Goal: Task Accomplishment & Management: Complete application form

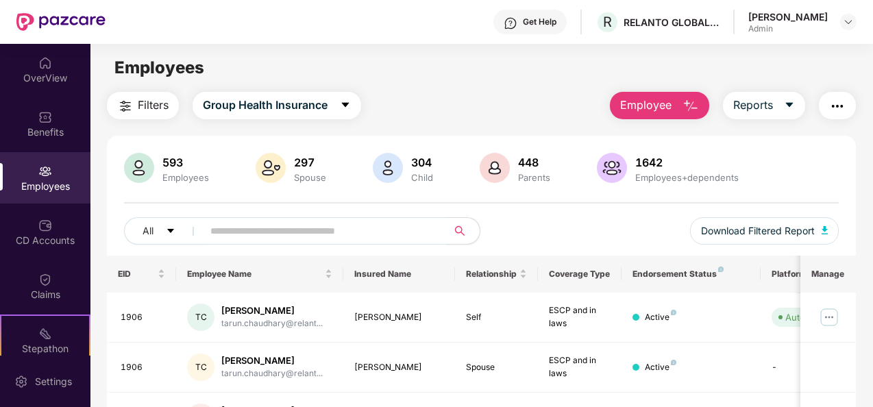
click at [64, 165] on div "Employees" at bounding box center [45, 177] width 90 height 51
click at [686, 99] on img "button" at bounding box center [690, 106] width 16 height 16
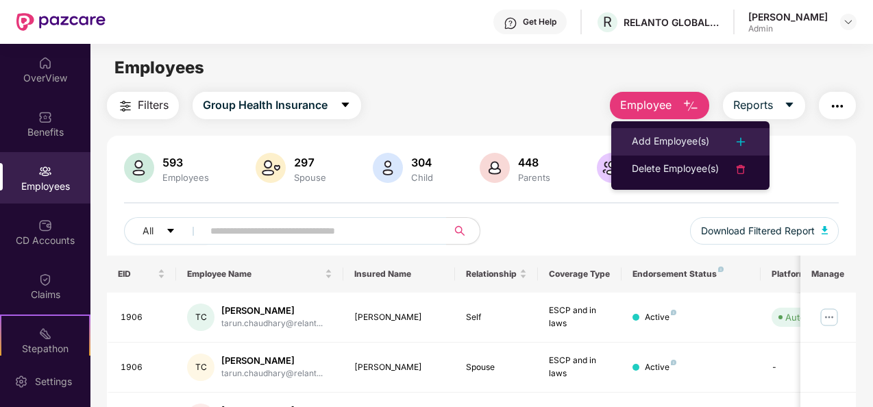
click at [669, 138] on div "Add Employee(s)" at bounding box center [670, 142] width 77 height 16
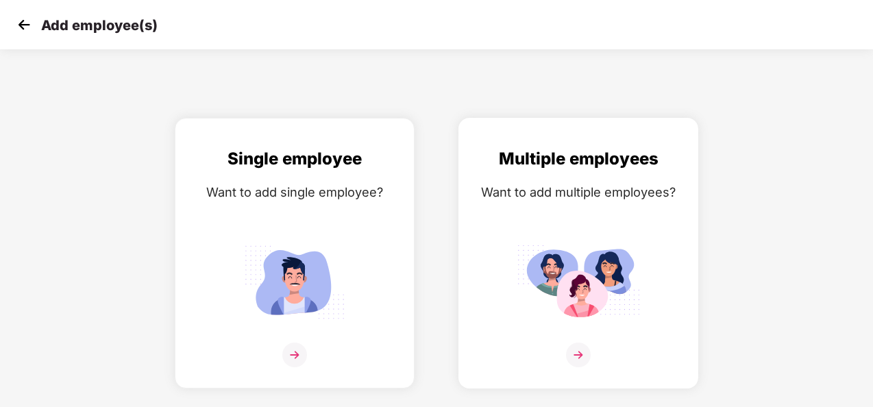
click at [579, 260] on img at bounding box center [578, 282] width 123 height 86
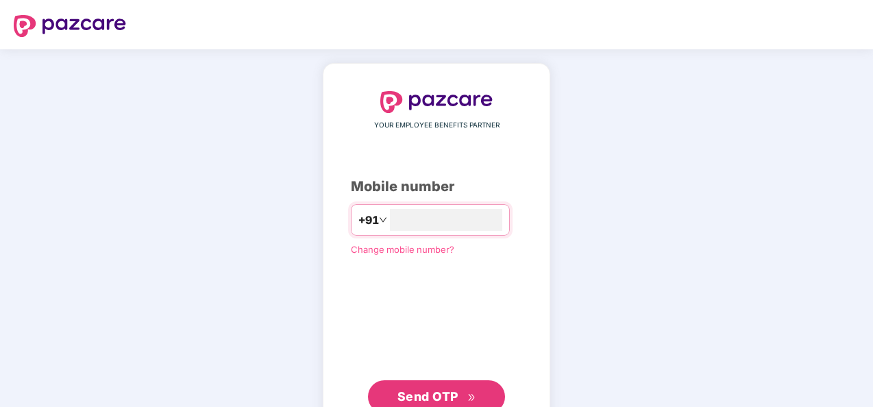
type input "**********"
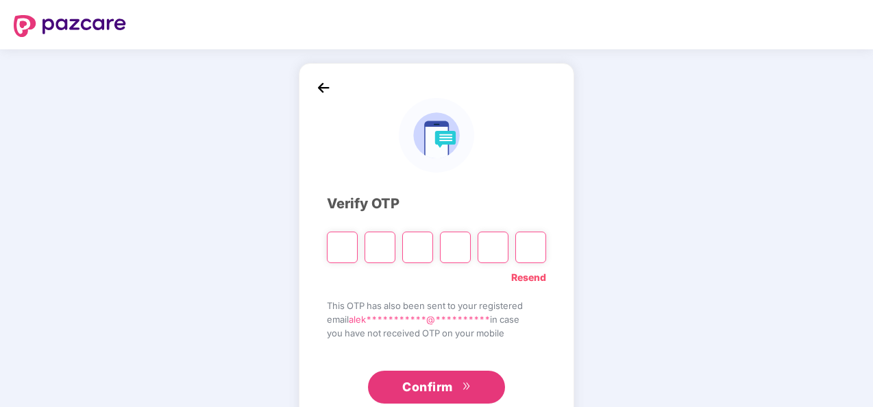
type input "*"
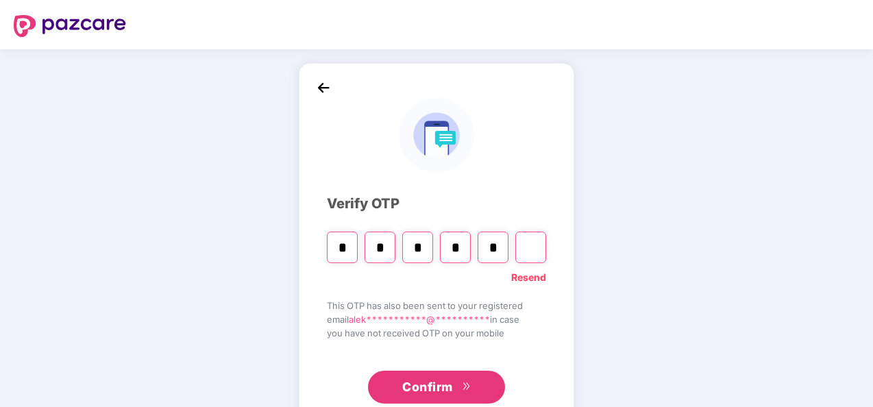
type input "*"
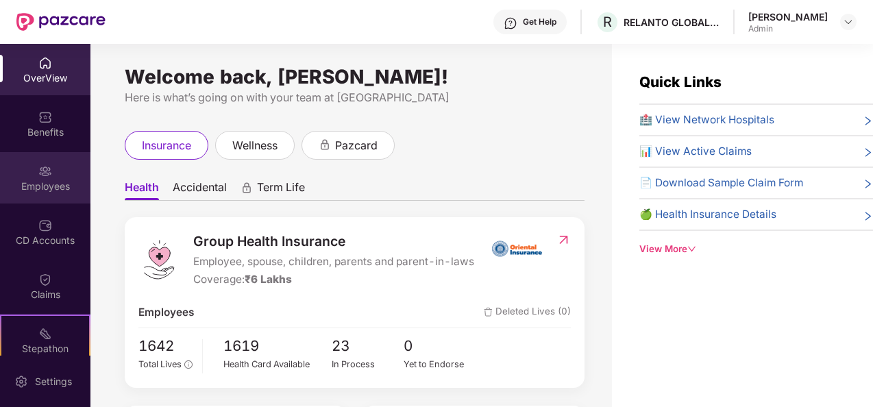
click at [40, 171] on img at bounding box center [45, 171] width 14 height 14
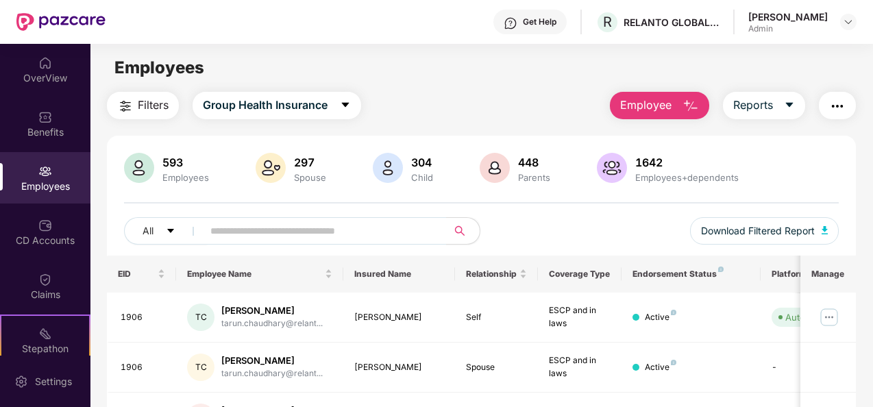
click at [659, 106] on span "Employee" at bounding box center [645, 105] width 51 height 17
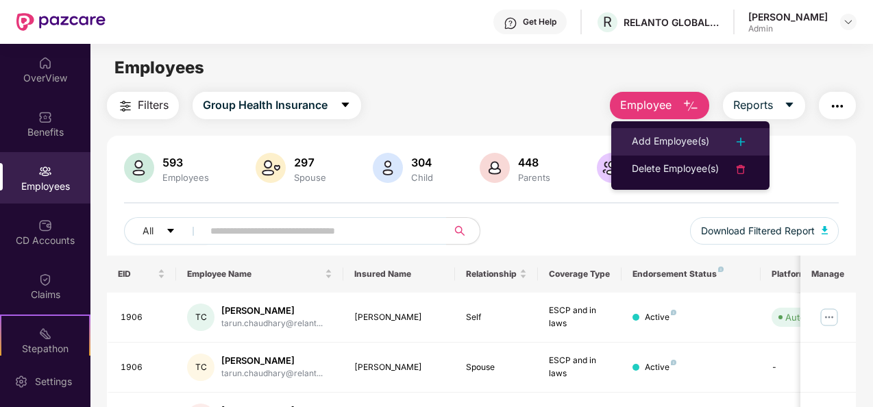
click at [667, 145] on div "Add Employee(s)" at bounding box center [670, 142] width 77 height 16
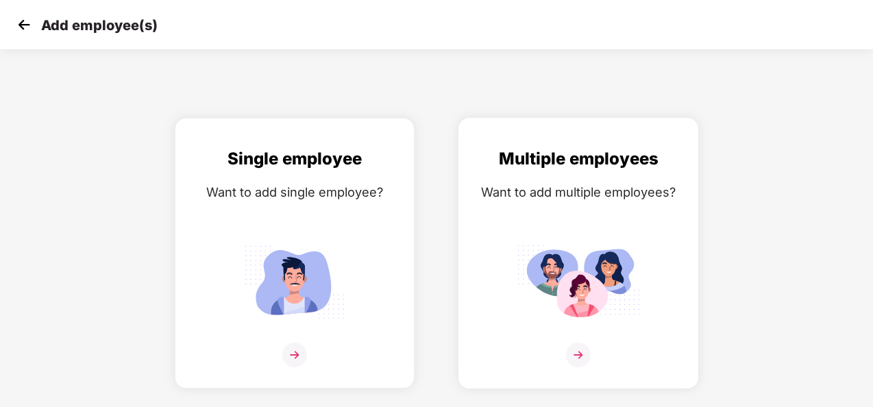
click at [523, 298] on img at bounding box center [578, 282] width 123 height 86
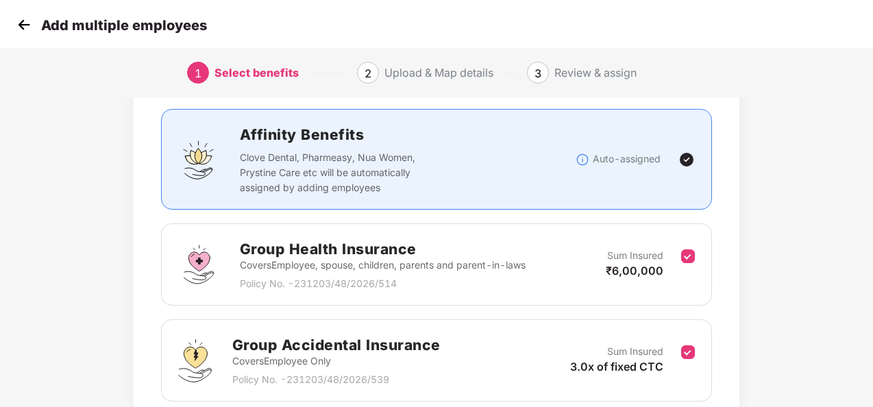
scroll to position [194, 0]
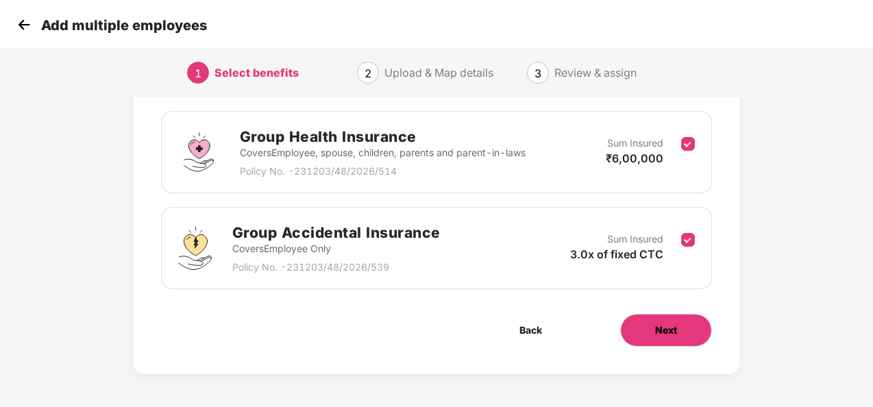
click at [658, 325] on span "Next" at bounding box center [666, 330] width 22 height 15
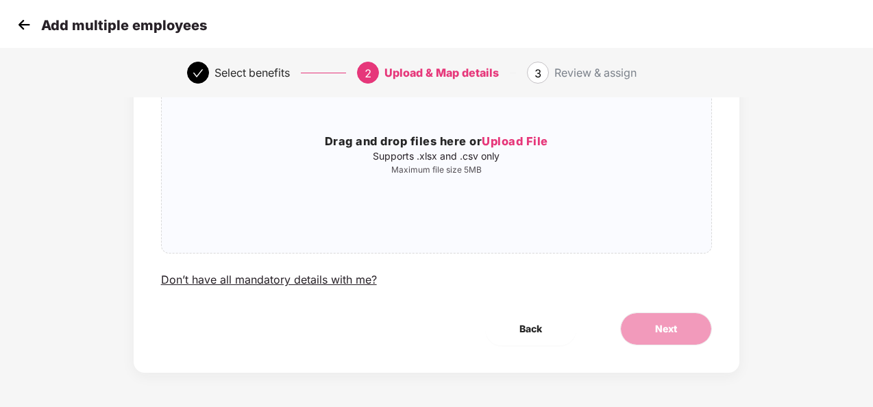
scroll to position [0, 0]
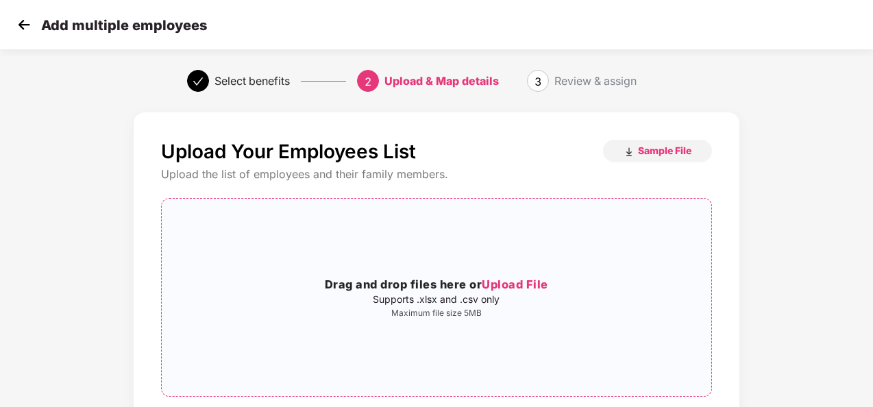
click at [510, 286] on span "Upload File" at bounding box center [515, 284] width 66 height 14
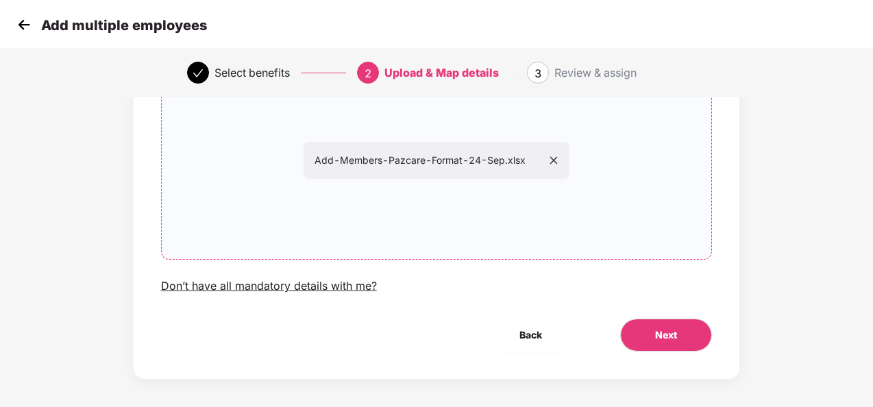
scroll to position [138, 0]
click at [673, 330] on span "Next" at bounding box center [666, 334] width 22 height 15
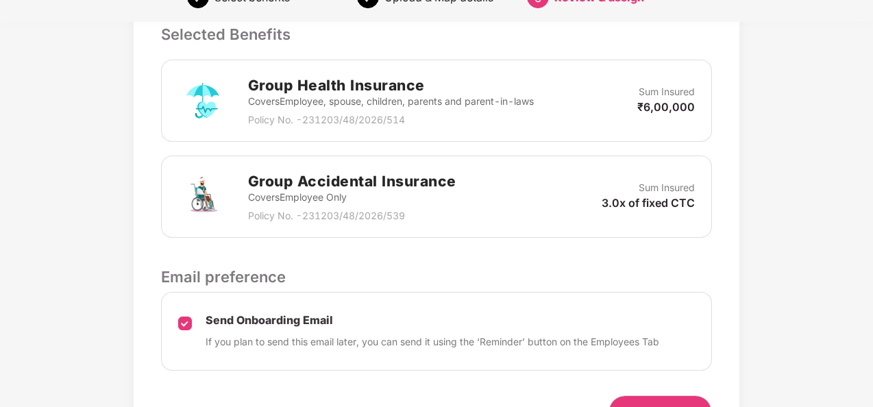
scroll to position [385, 0]
click at [565, 130] on div "Group Health Insurance Covers Employee, spouse, children, parents and parent-in…" at bounding box center [437, 101] width 552 height 82
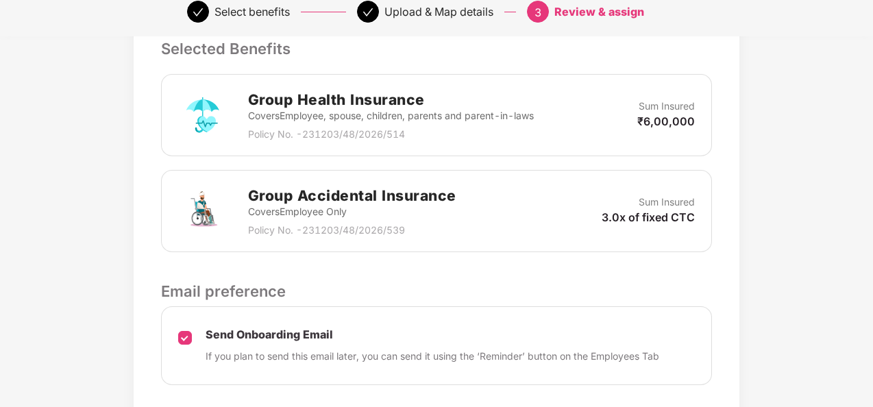
scroll to position [466, 0]
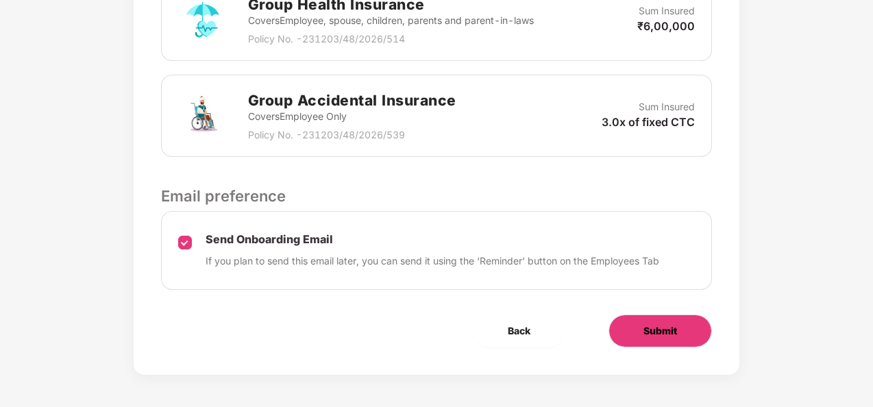
click at [674, 327] on span "Submit" at bounding box center [660, 330] width 34 height 15
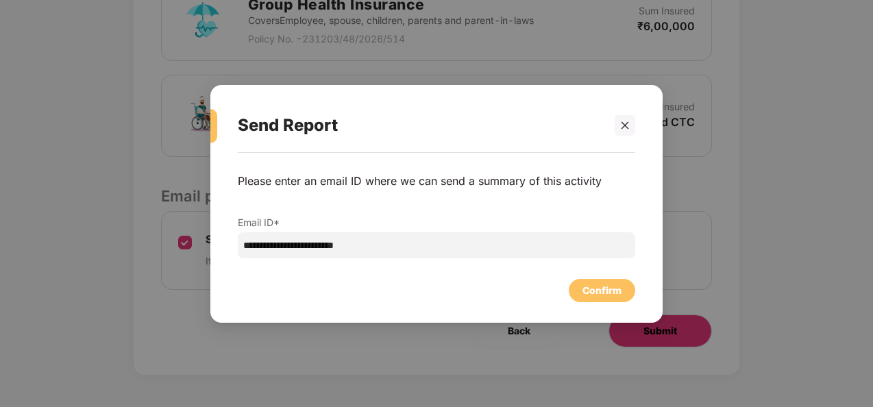
scroll to position [0, 0]
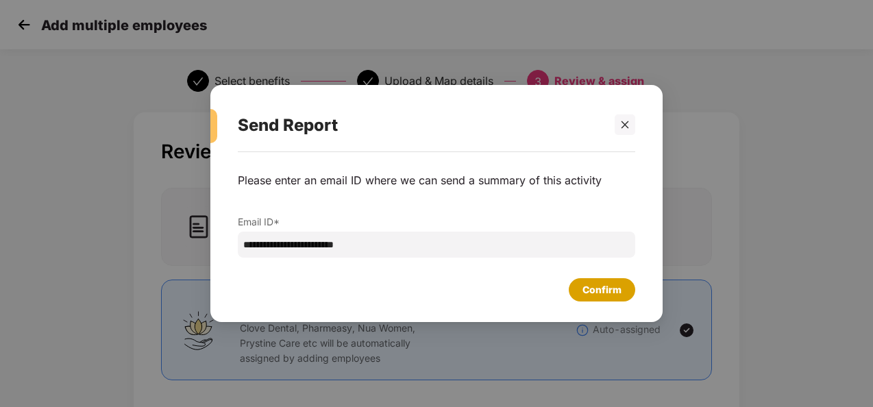
click at [592, 292] on div "Confirm" at bounding box center [601, 289] width 39 height 15
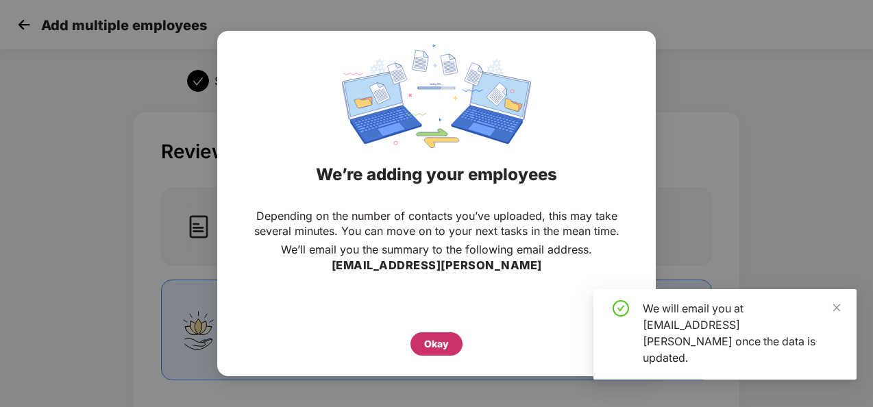
click at [440, 349] on div "Okay" at bounding box center [436, 343] width 25 height 15
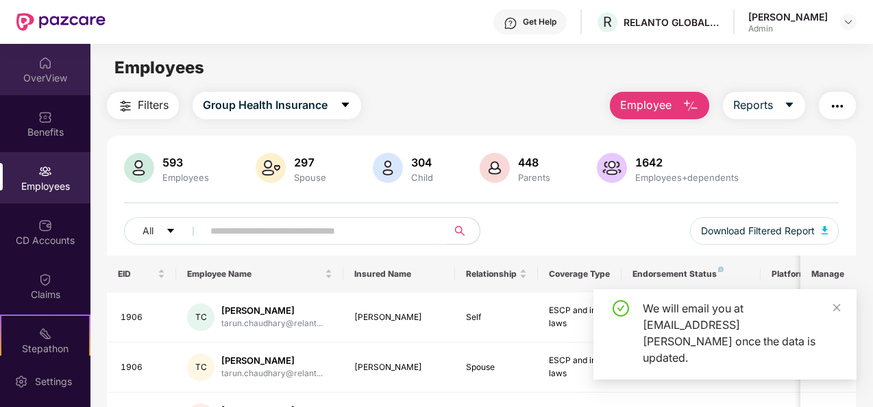
click at [36, 71] on div "OverView" at bounding box center [45, 78] width 90 height 14
